Goal: Transaction & Acquisition: Obtain resource

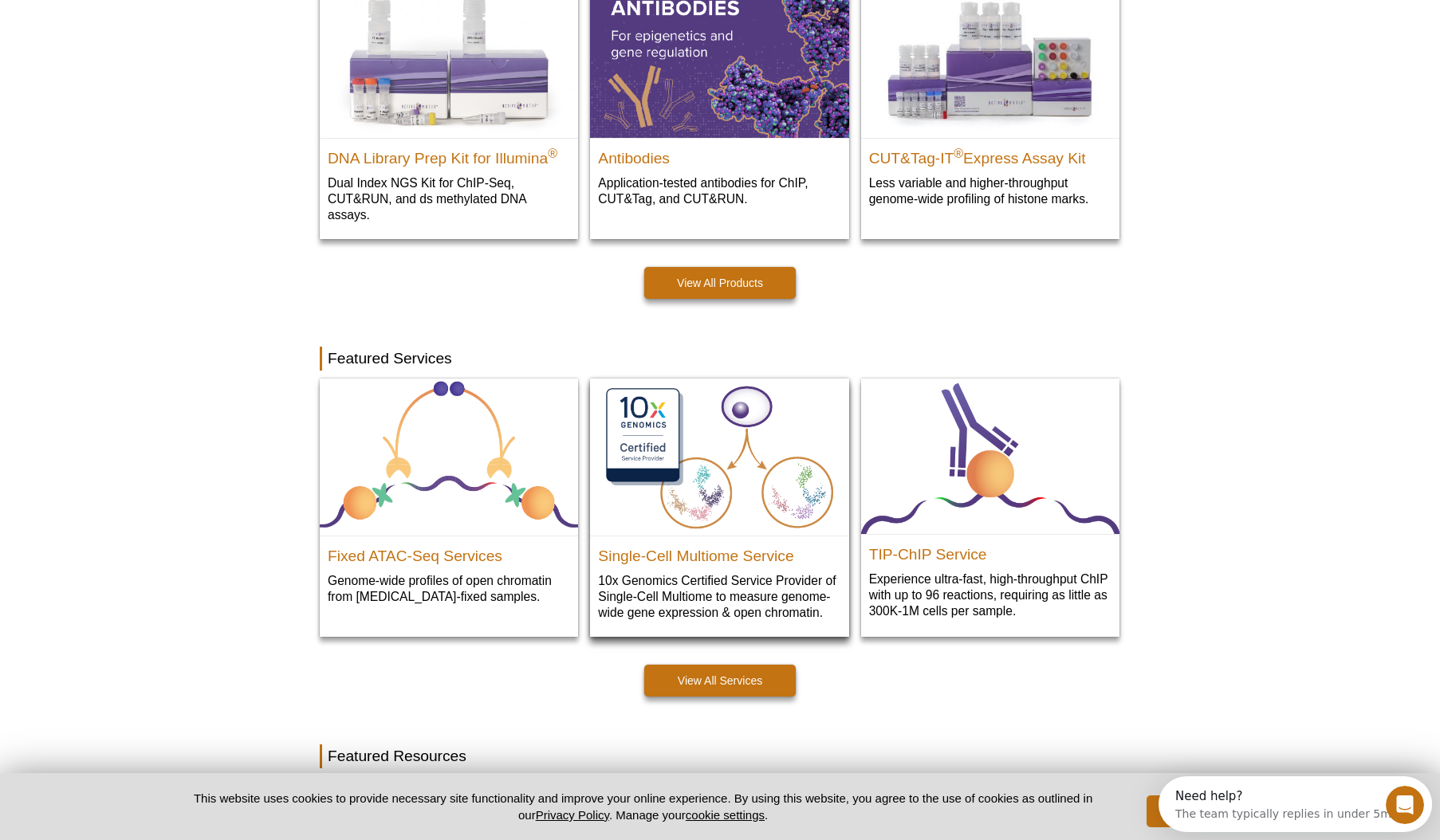
scroll to position [564, 0]
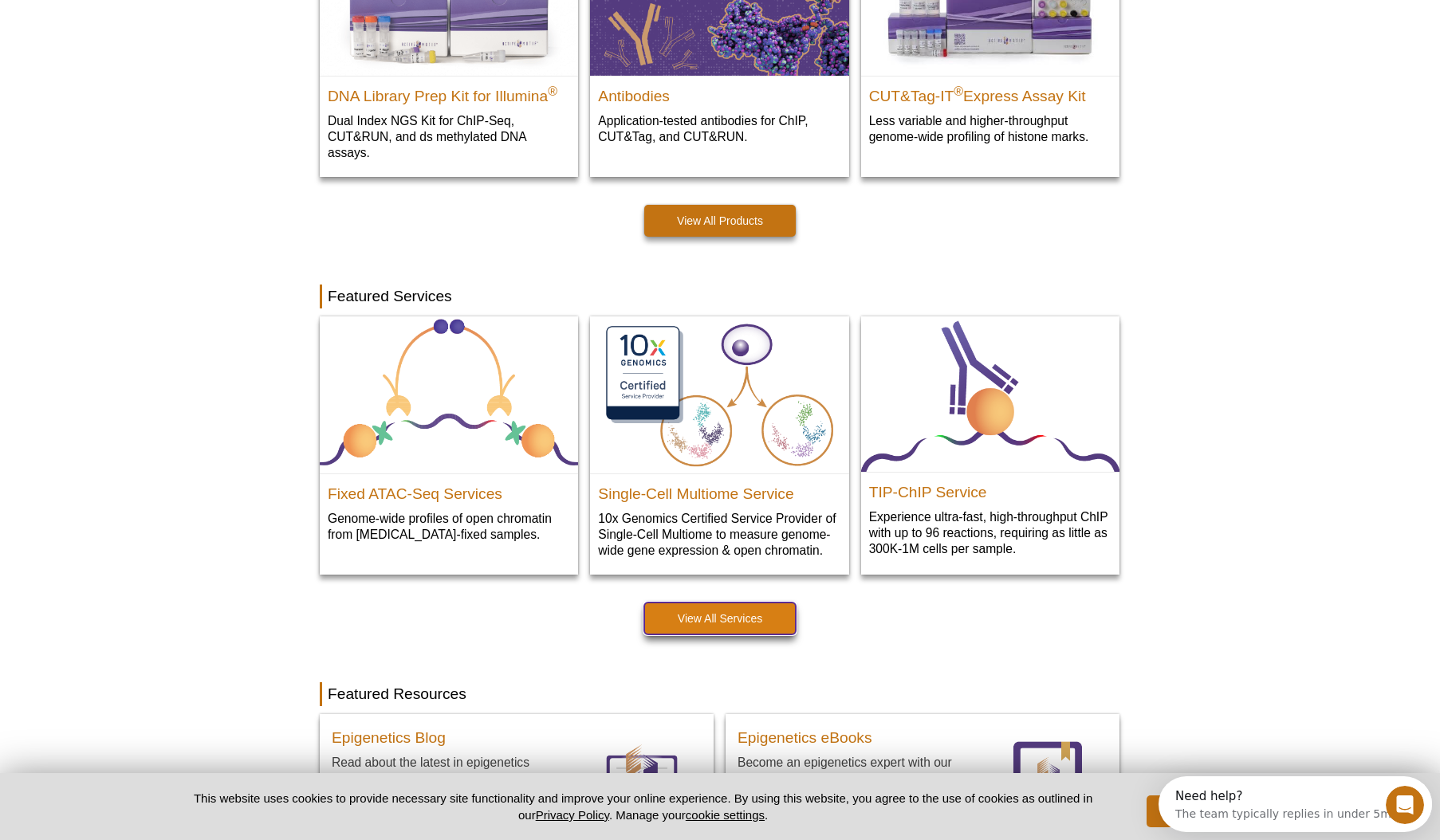
click at [739, 613] on link "View All Services" at bounding box center [720, 618] width 152 height 32
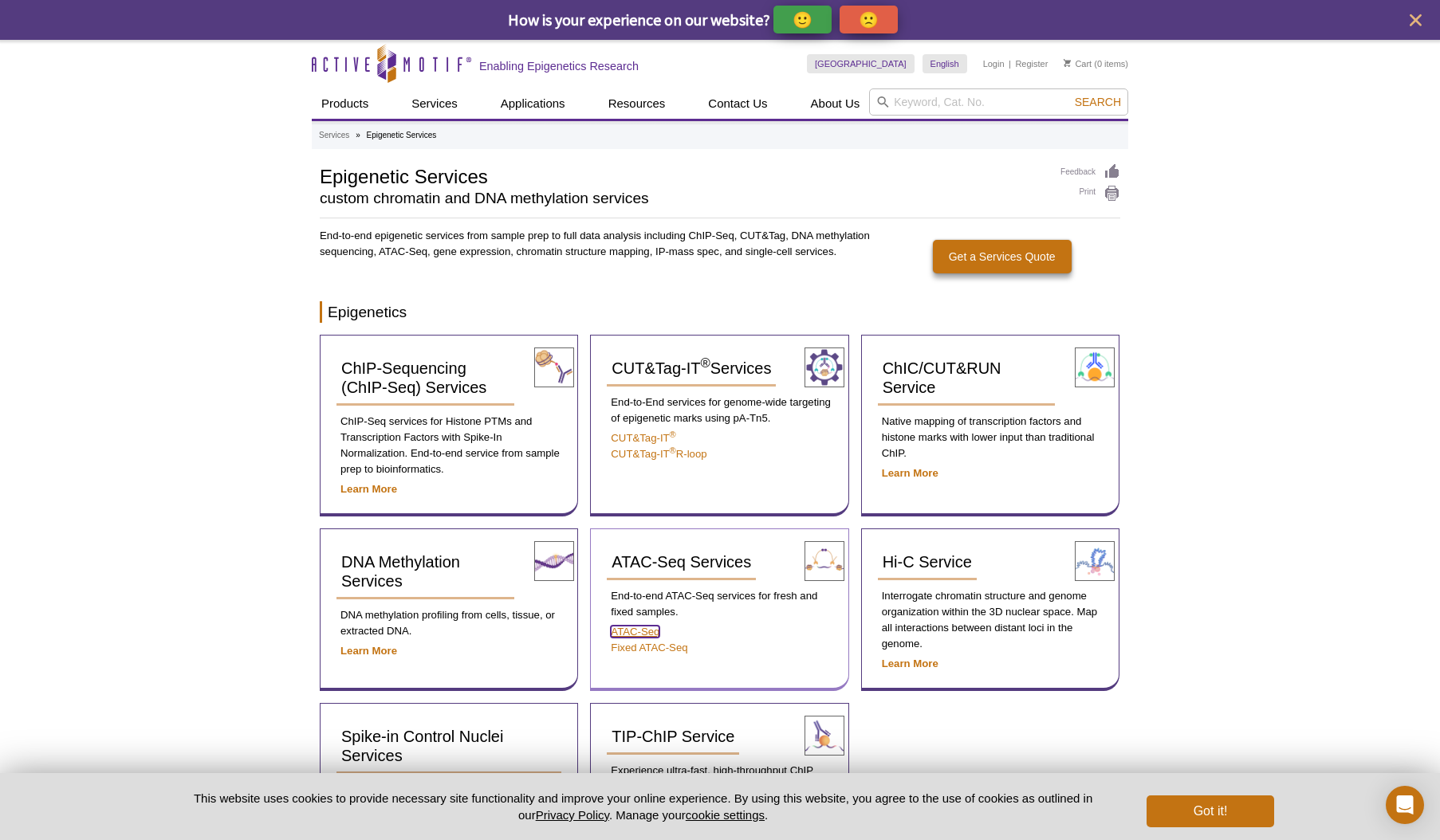
click at [638, 627] on link "ATAC-Seq" at bounding box center [635, 632] width 49 height 12
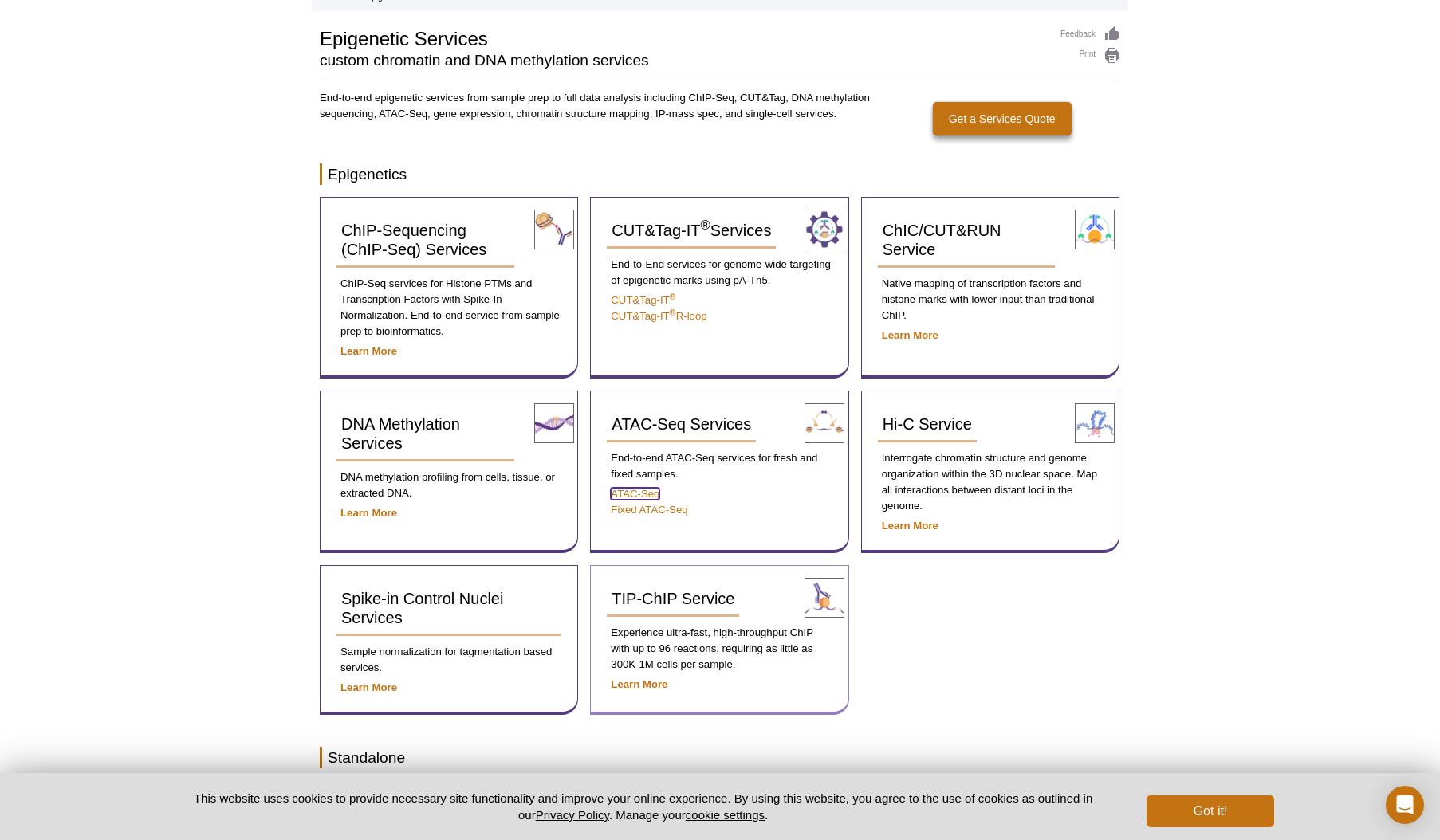
scroll to position [190, 0]
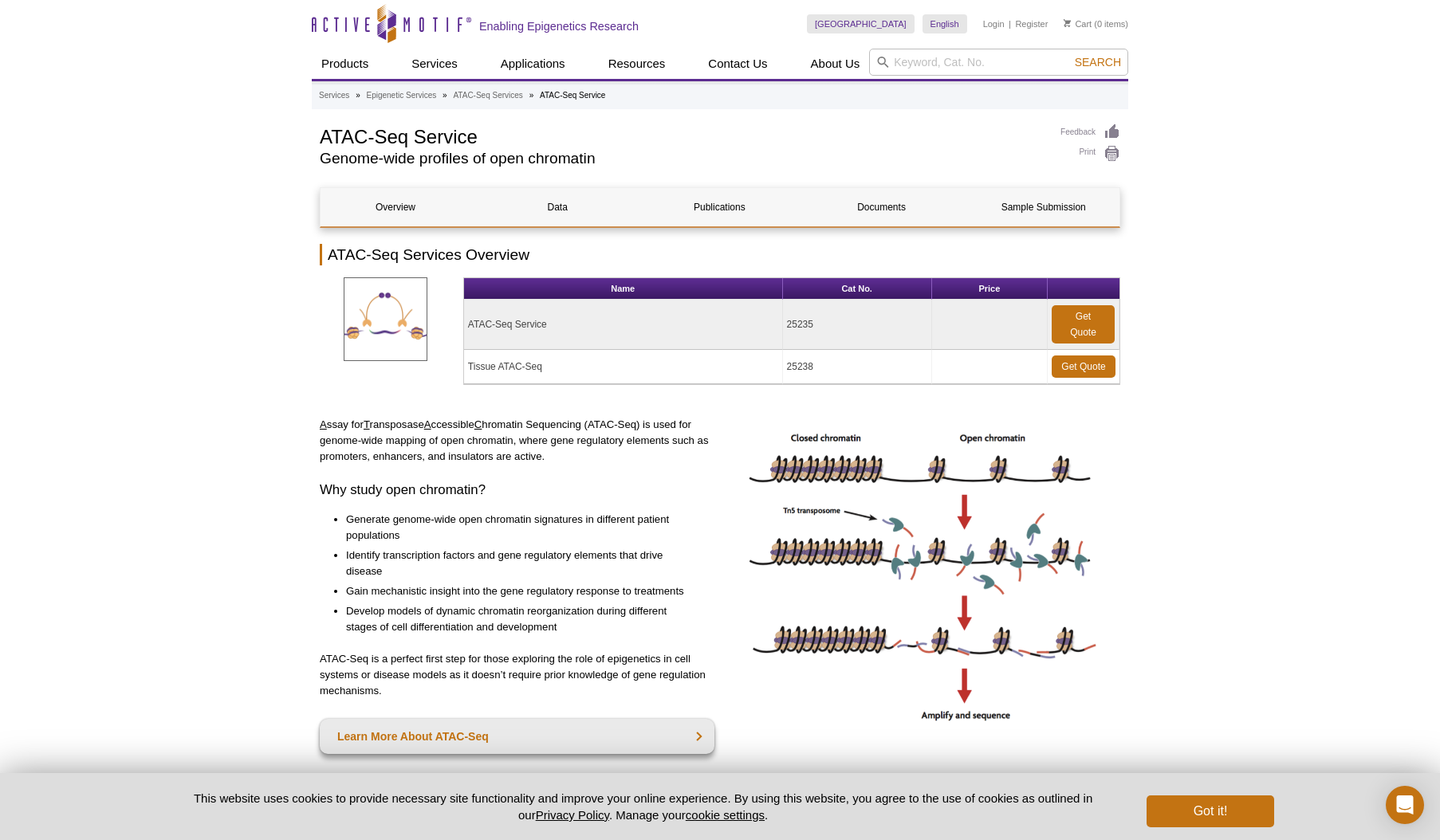
scroll to position [24, 0]
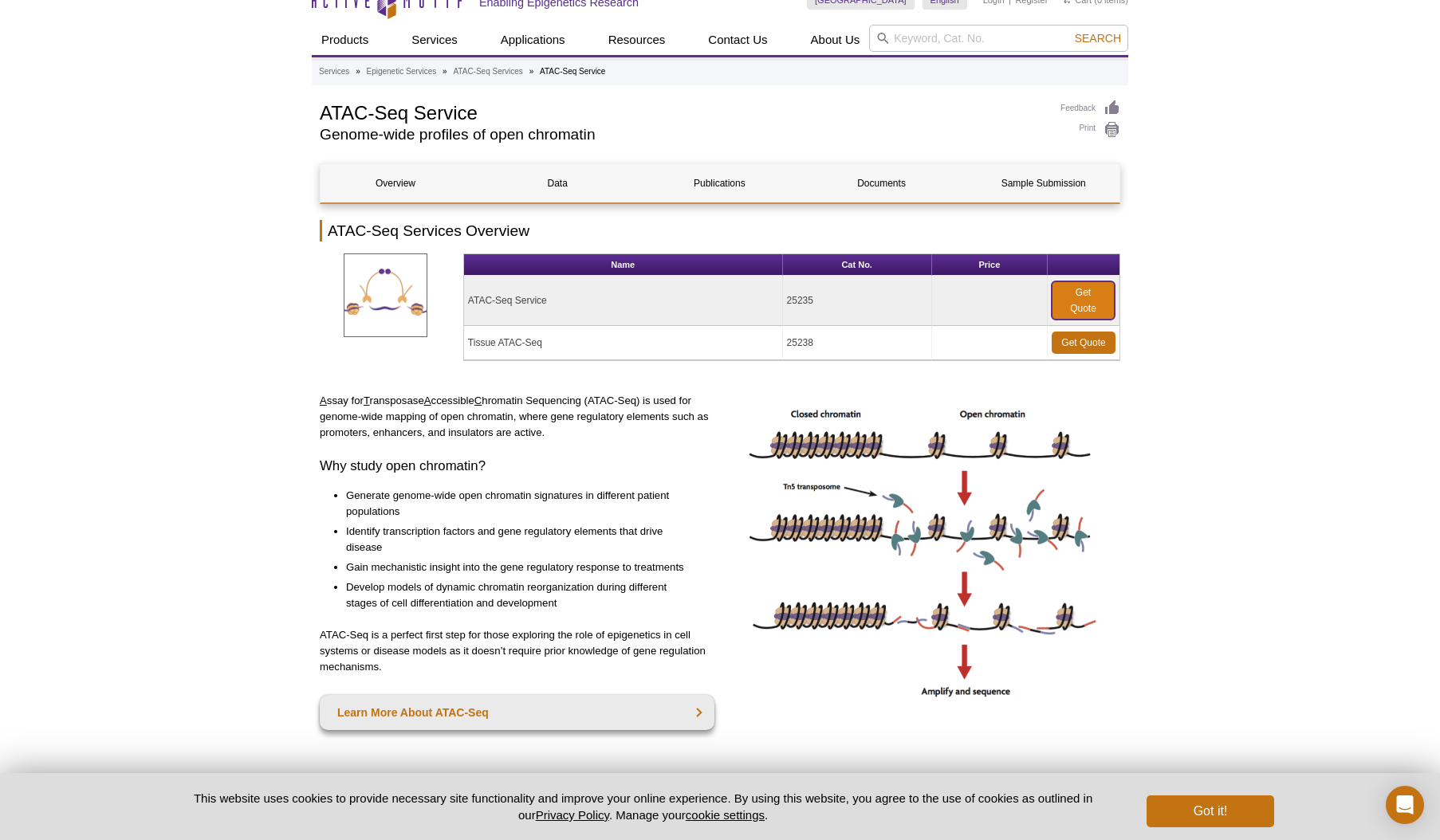
click at [1075, 299] on link "Get Quote" at bounding box center [1082, 300] width 63 height 39
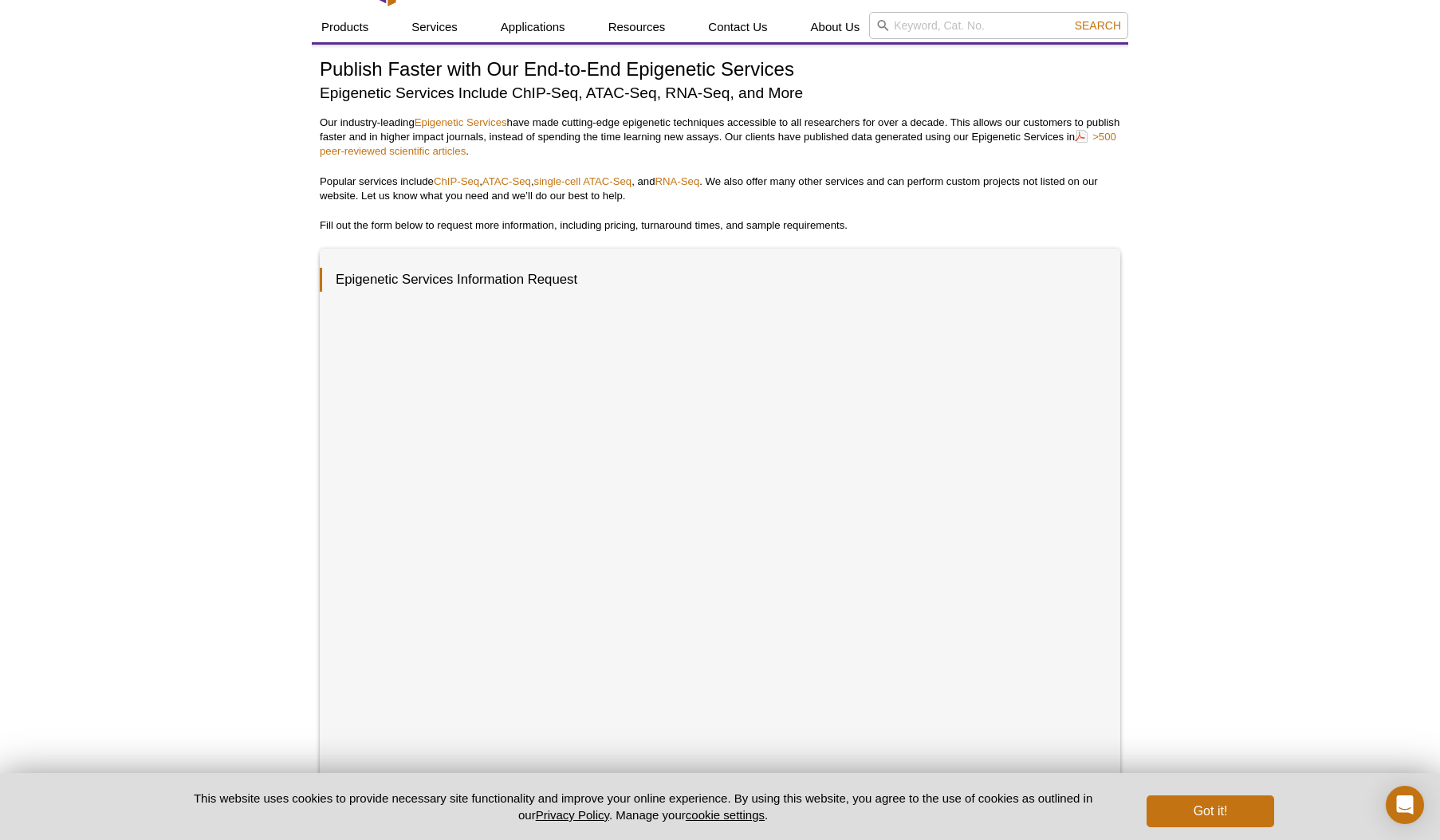
scroll to position [39, 0]
